Goal: Navigation & Orientation: Find specific page/section

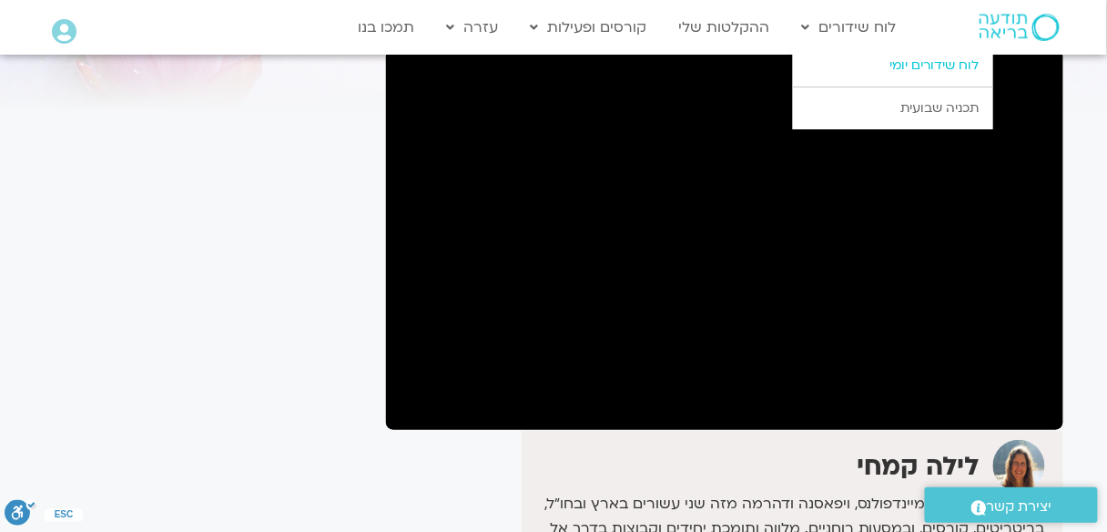
click at [895, 56] on link "לוח שידורים יומי" at bounding box center [893, 66] width 200 height 42
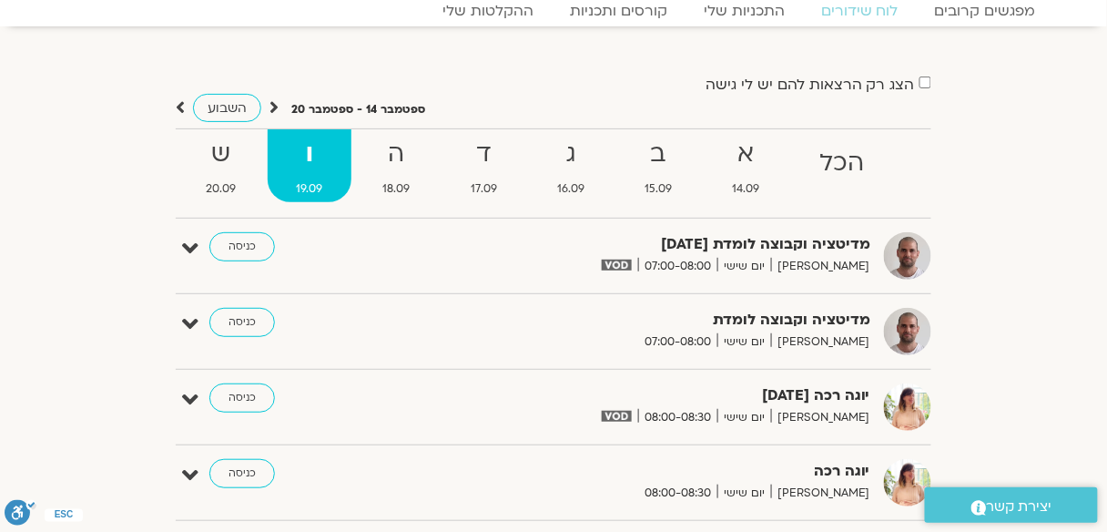
scroll to position [73, 0]
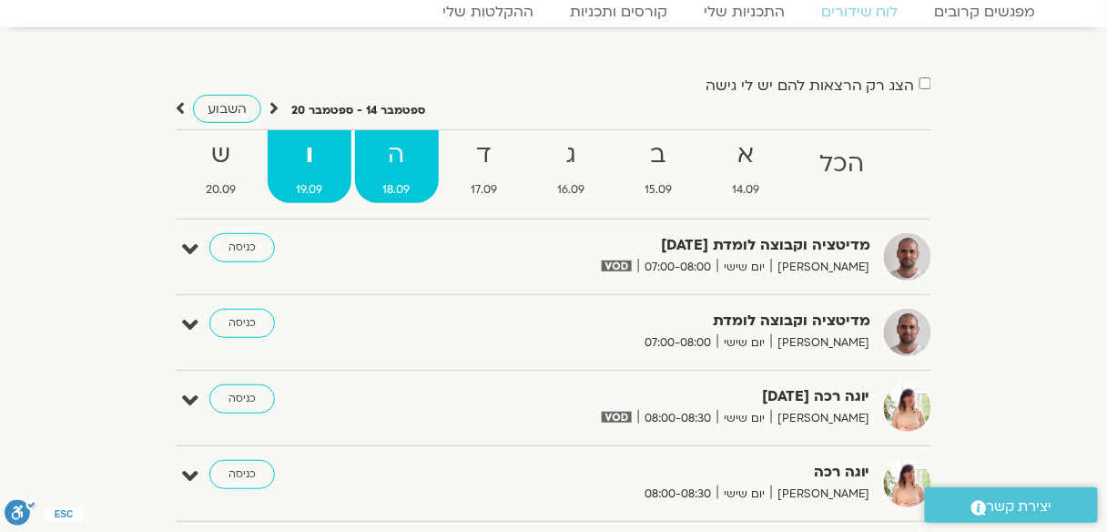
click at [426, 147] on strong "ה" at bounding box center [397, 155] width 84 height 41
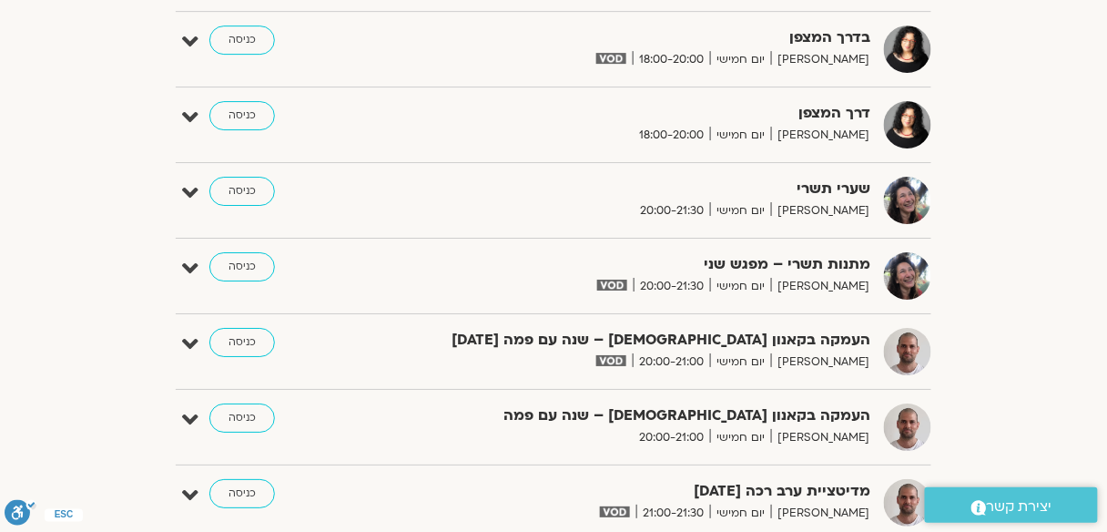
scroll to position [1456, 0]
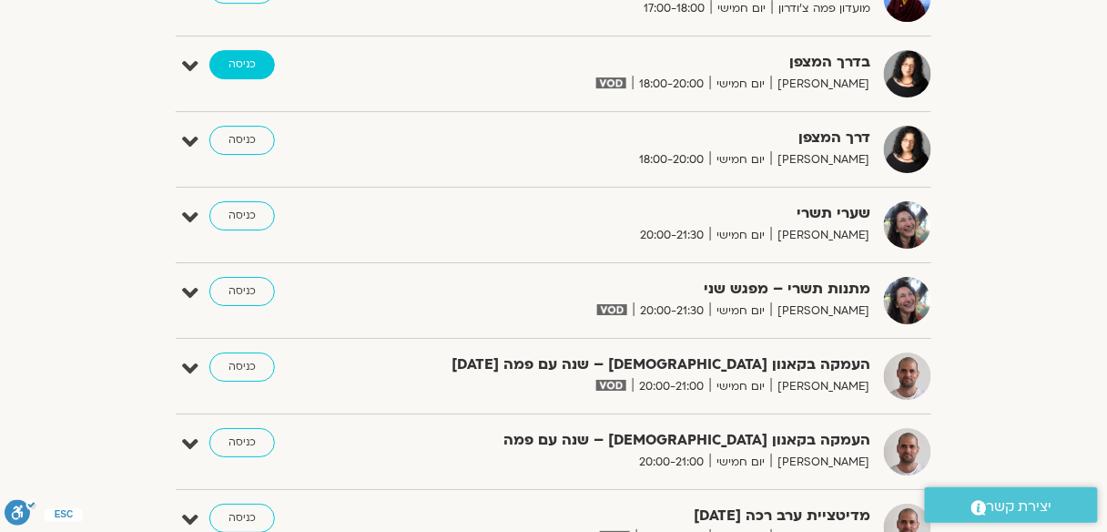
drag, startPoint x: 233, startPoint y: 57, endPoint x: 221, endPoint y: 61, distance: 12.4
click at [233, 57] on link "כניסה" at bounding box center [242, 64] width 66 height 29
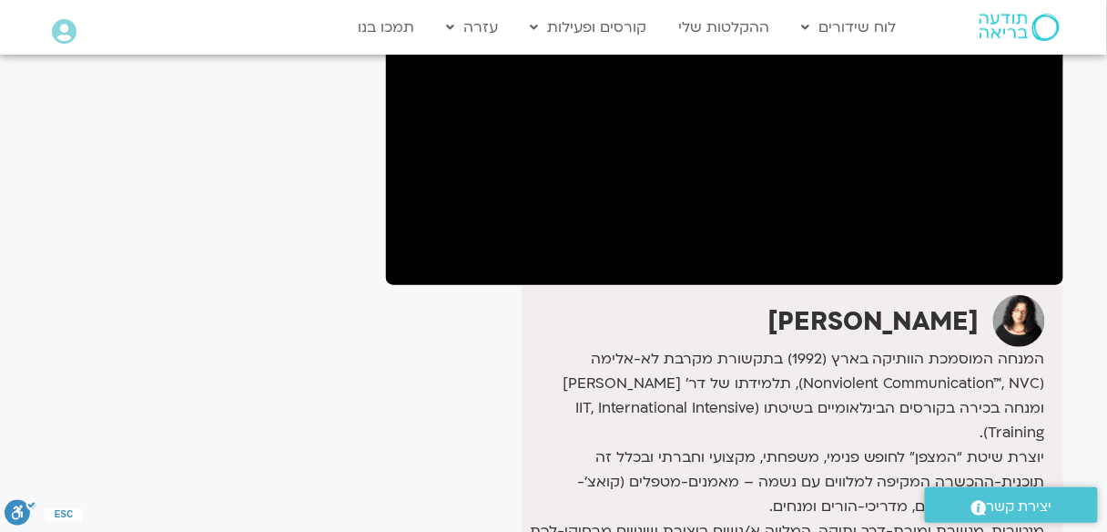
scroll to position [285, 0]
